Goal: Transaction & Acquisition: Purchase product/service

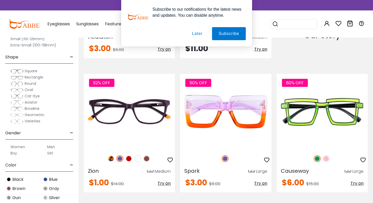
scroll to position [625, 0]
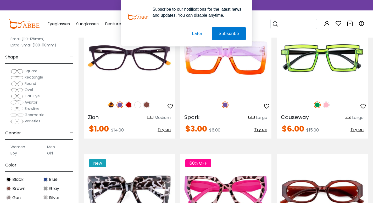
click at [195, 35] on button "Later" at bounding box center [197, 33] width 24 height 13
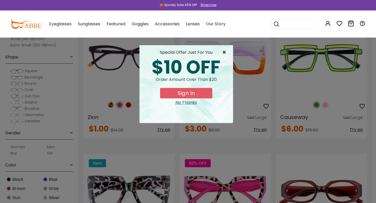
click at [225, 52] on span "×" at bounding box center [225, 52] width 7 height 6
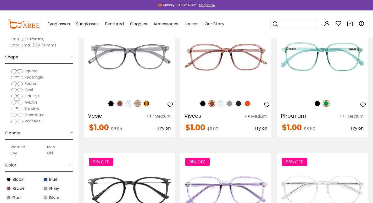
scroll to position [2107, 0]
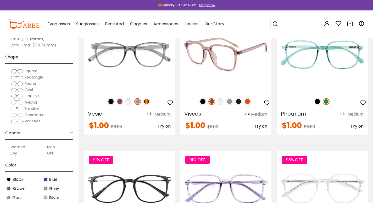
click at [221, 102] on img at bounding box center [220, 101] width 7 height 7
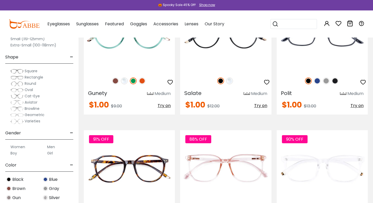
scroll to position [2533, 0]
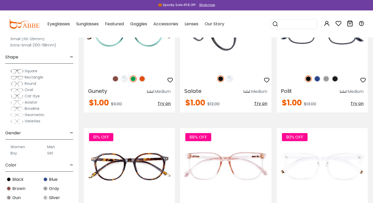
click at [229, 79] on img at bounding box center [229, 79] width 7 height 7
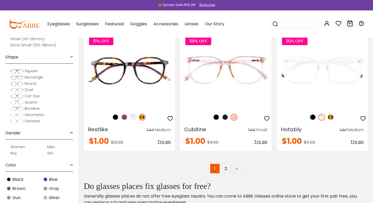
scroll to position [2627, 0]
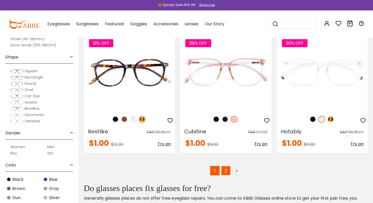
click at [225, 174] on link "2" at bounding box center [225, 170] width 9 height 9
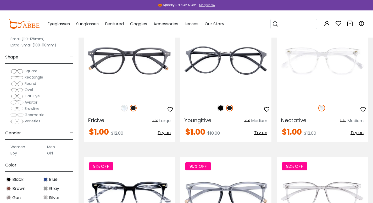
scroll to position [88, 0]
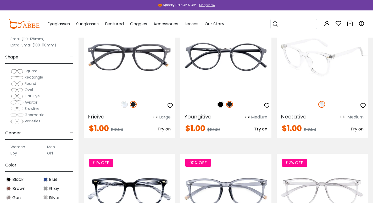
click at [304, 73] on img at bounding box center [321, 58] width 91 height 76
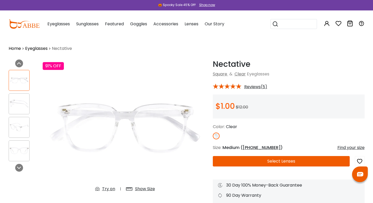
click at [20, 101] on img at bounding box center [19, 104] width 20 height 10
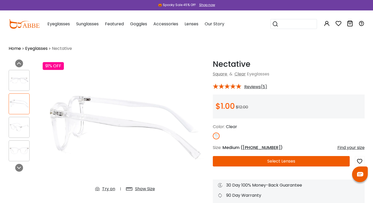
click at [19, 129] on img at bounding box center [19, 127] width 20 height 10
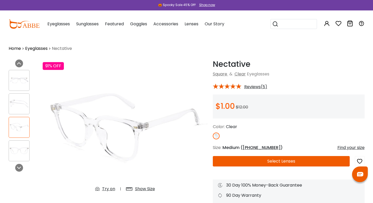
click at [19, 150] on img at bounding box center [19, 151] width 20 height 10
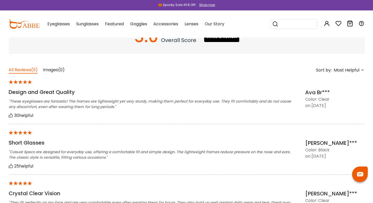
scroll to position [381, 0]
